Goal: Task Accomplishment & Management: Manage account settings

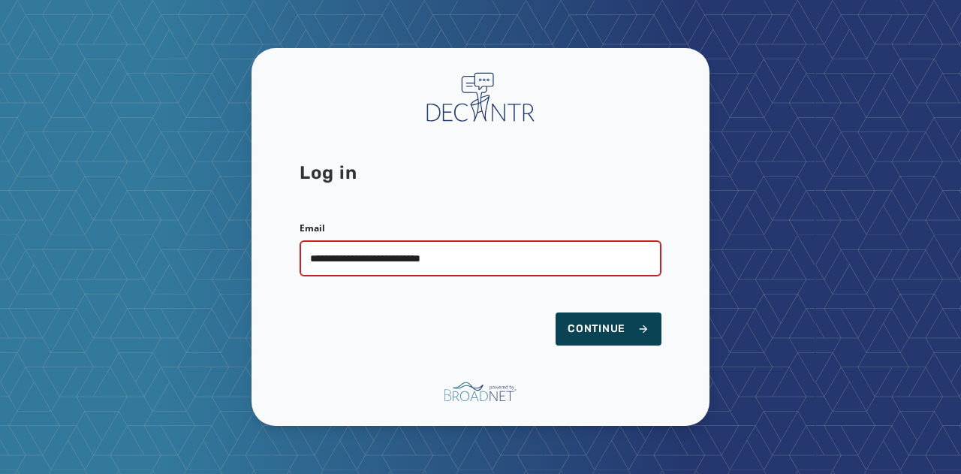
type input "**********"
click at [570, 327] on span "Continue" at bounding box center [608, 328] width 82 height 15
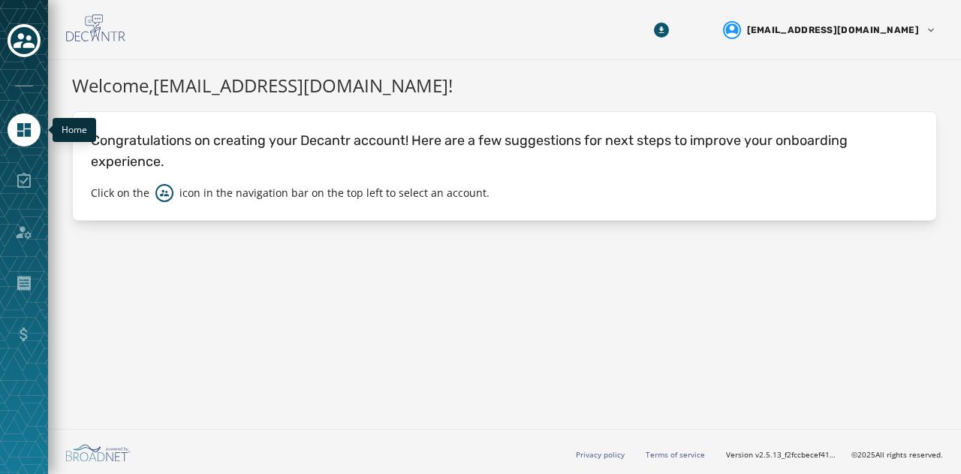
click at [23, 125] on icon "Navigate to Home" at bounding box center [24, 130] width 14 height 14
click at [26, 35] on icon "Toggle account select drawer" at bounding box center [24, 40] width 21 height 21
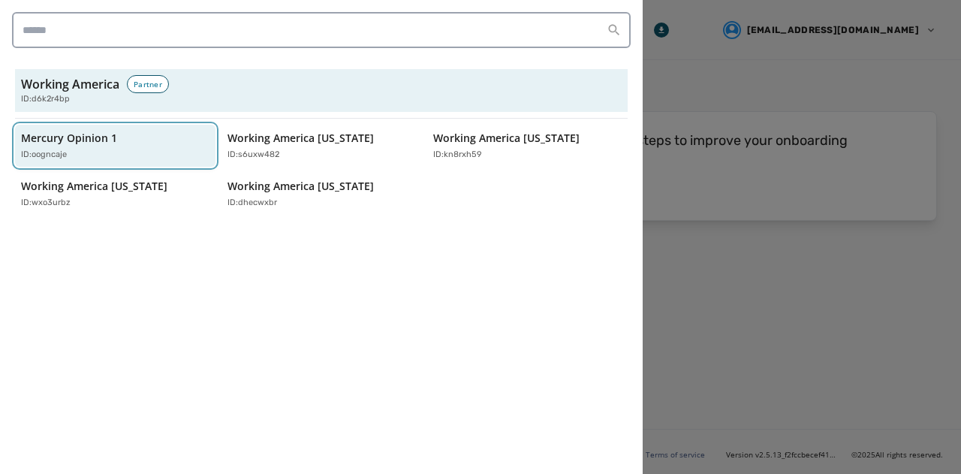
click at [50, 146] on div "Mercury Opinion 1 ID: oogncaje" at bounding box center [107, 146] width 173 height 31
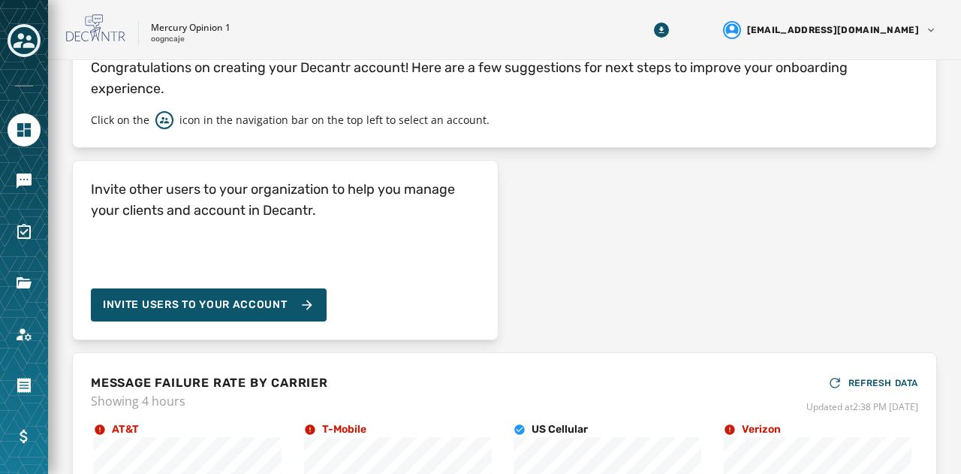
scroll to position [134, 0]
